Goal: Find specific page/section: Find specific page/section

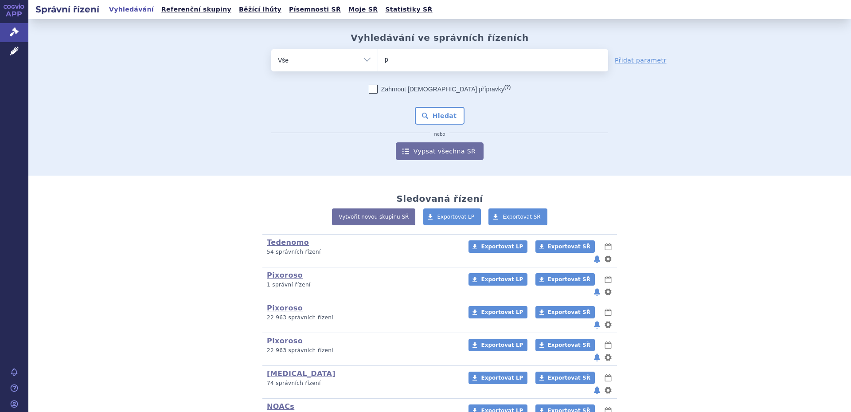
type input "pr"
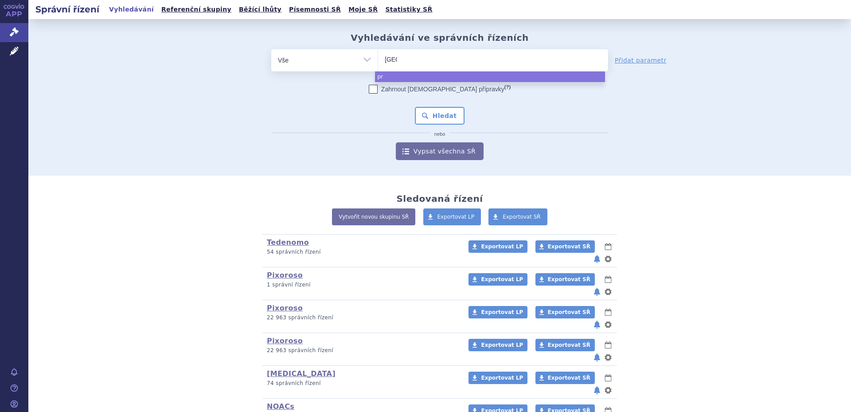
type input "pragi"
type input "pragio"
type input "[GEOGRAPHIC_DATA]"
select select "[GEOGRAPHIC_DATA]"
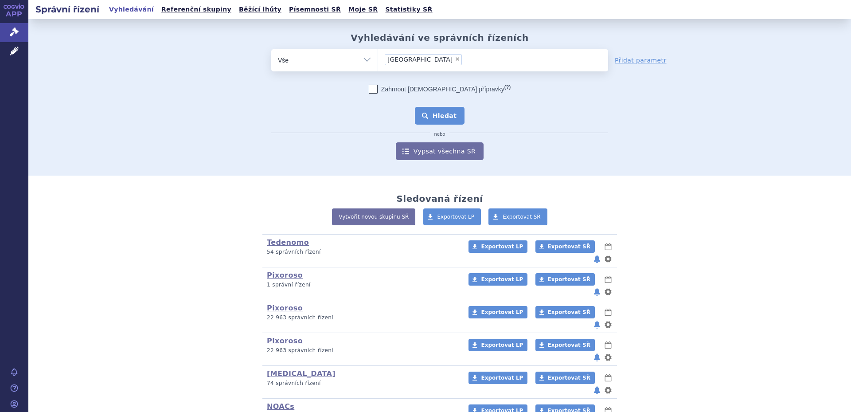
click at [444, 113] on button "Hledat" at bounding box center [440, 116] width 50 height 18
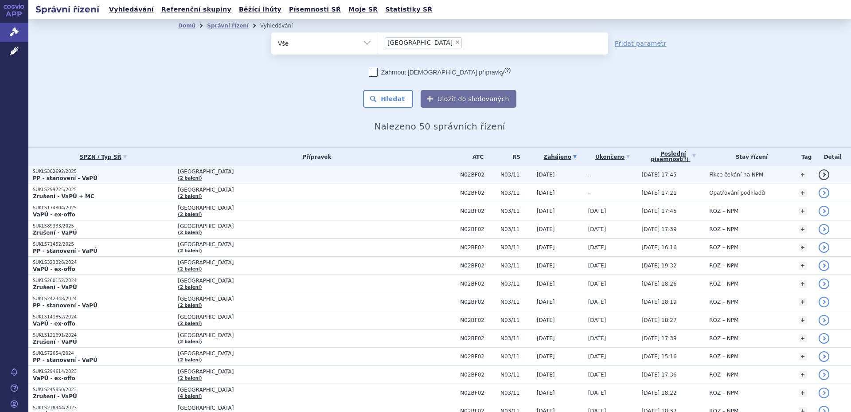
click at [279, 172] on span "[GEOGRAPHIC_DATA]" at bounding box center [289, 171] width 222 height 6
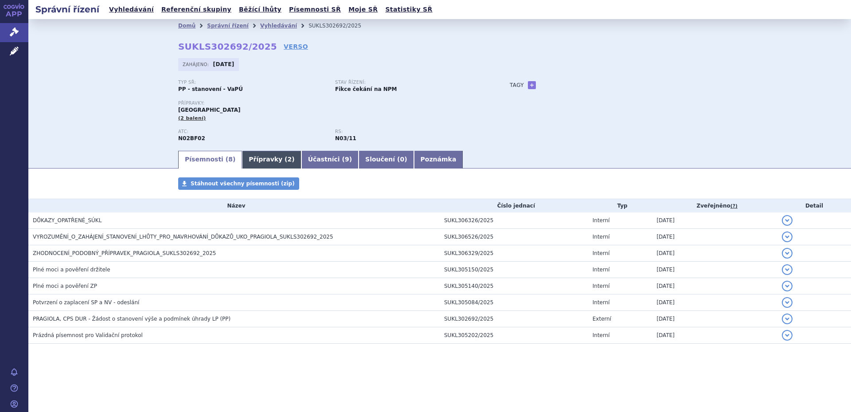
click at [288, 163] on span "2" at bounding box center [290, 159] width 4 height 7
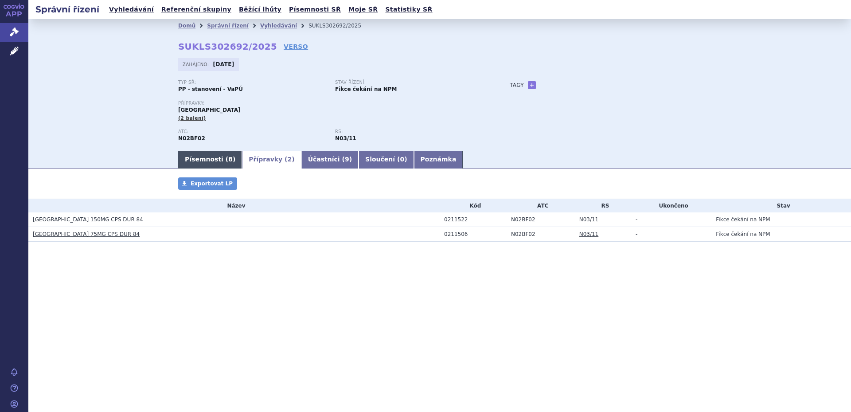
click at [214, 161] on link "Písemnosti ( 8 )" at bounding box center [210, 160] width 64 height 18
